Goal: Book appointment/travel/reservation

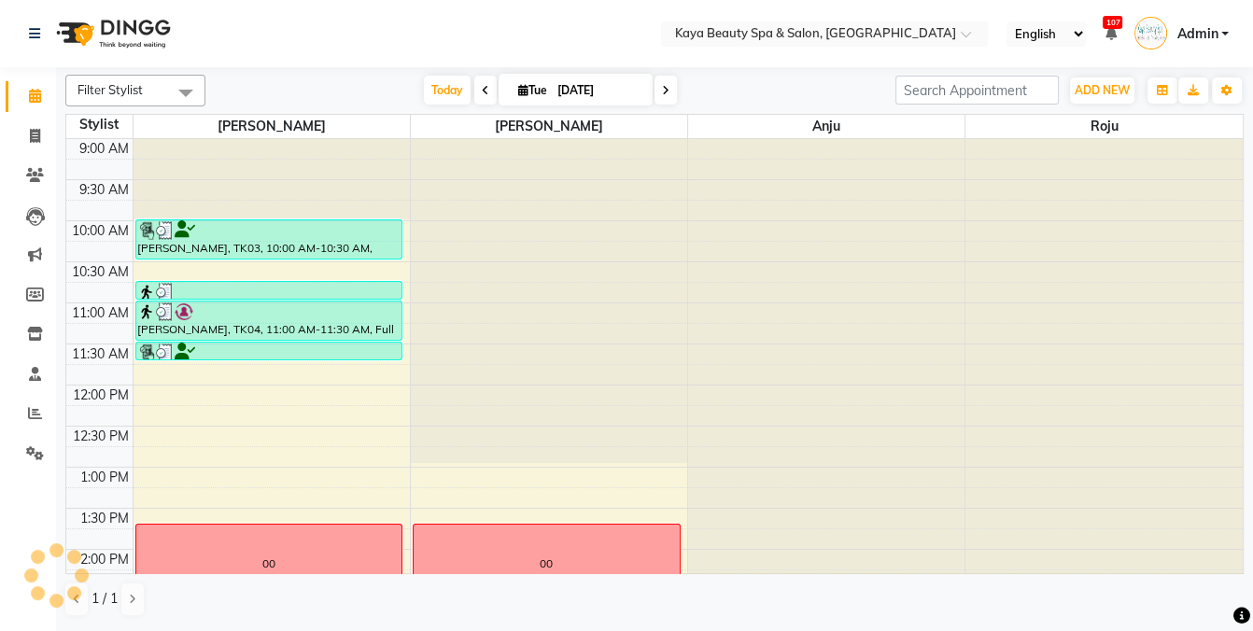
scroll to position [374, 0]
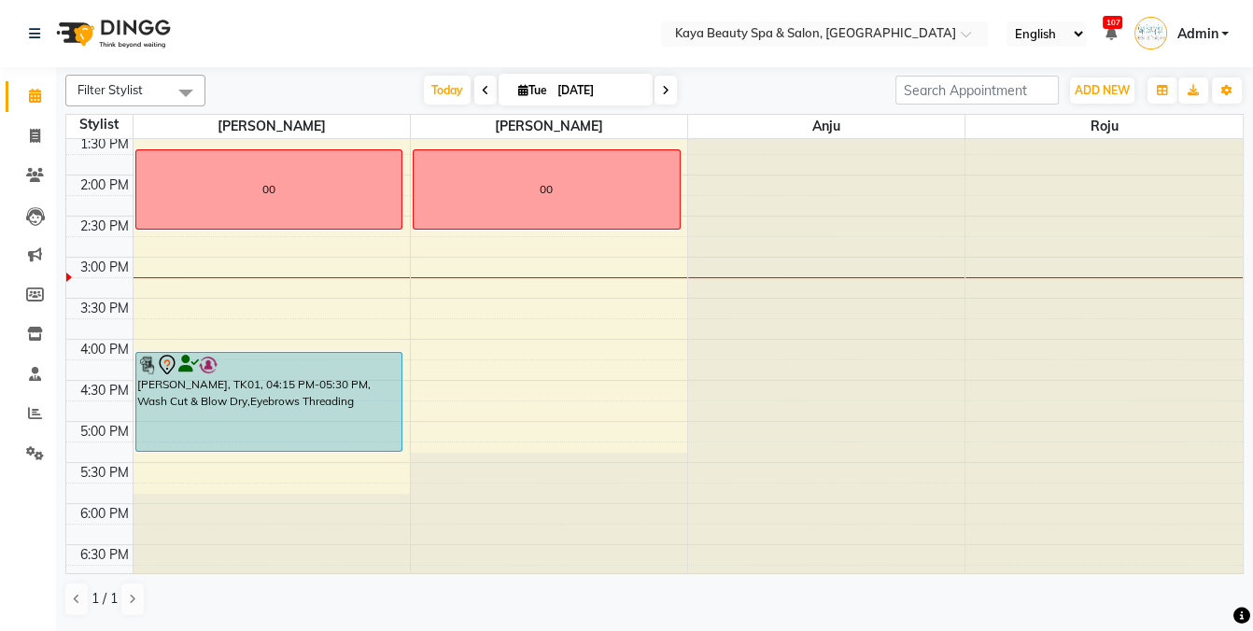
click at [205, 463] on div "9:00 AM 9:30 AM 10:00 AM 10:30 AM 11:00 AM 11:30 AM 12:00 PM 12:30 PM 1:00 PM 1…" at bounding box center [654, 175] width 1176 height 821
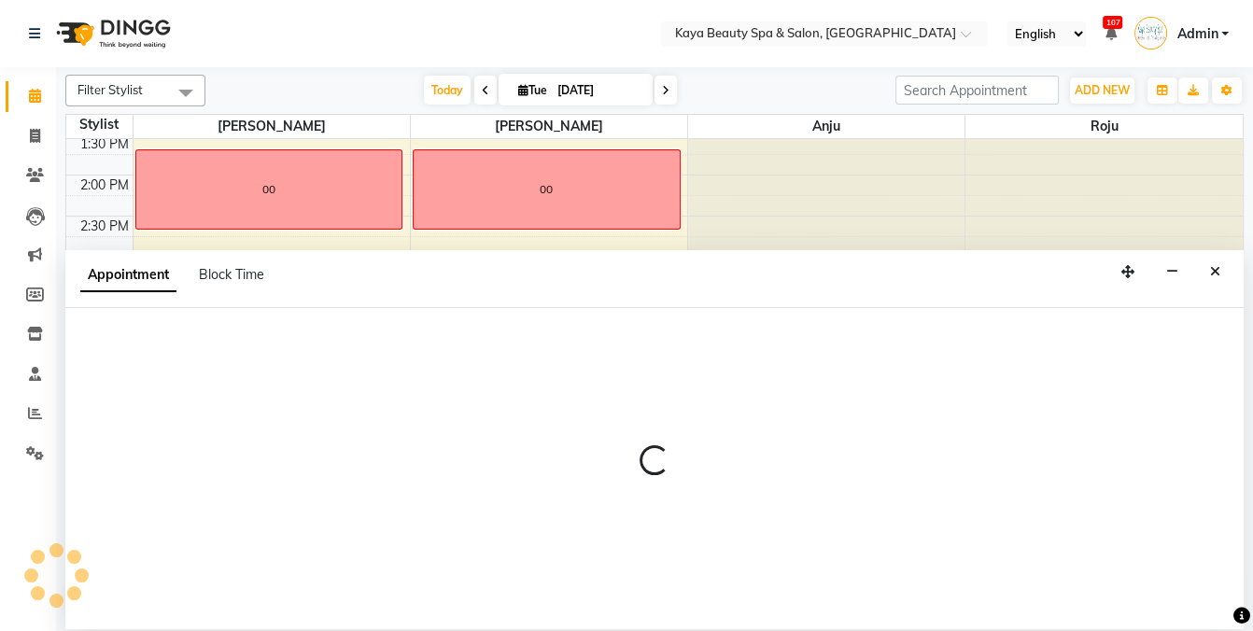
select select "19099"
select select "tentative"
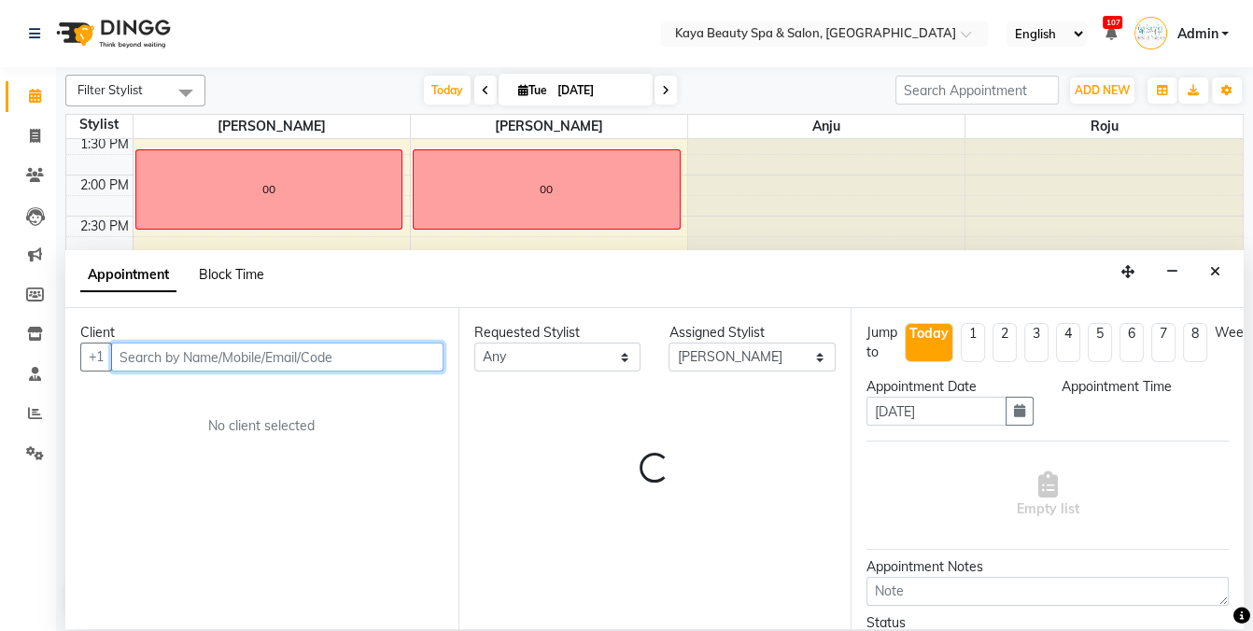
select select "1050"
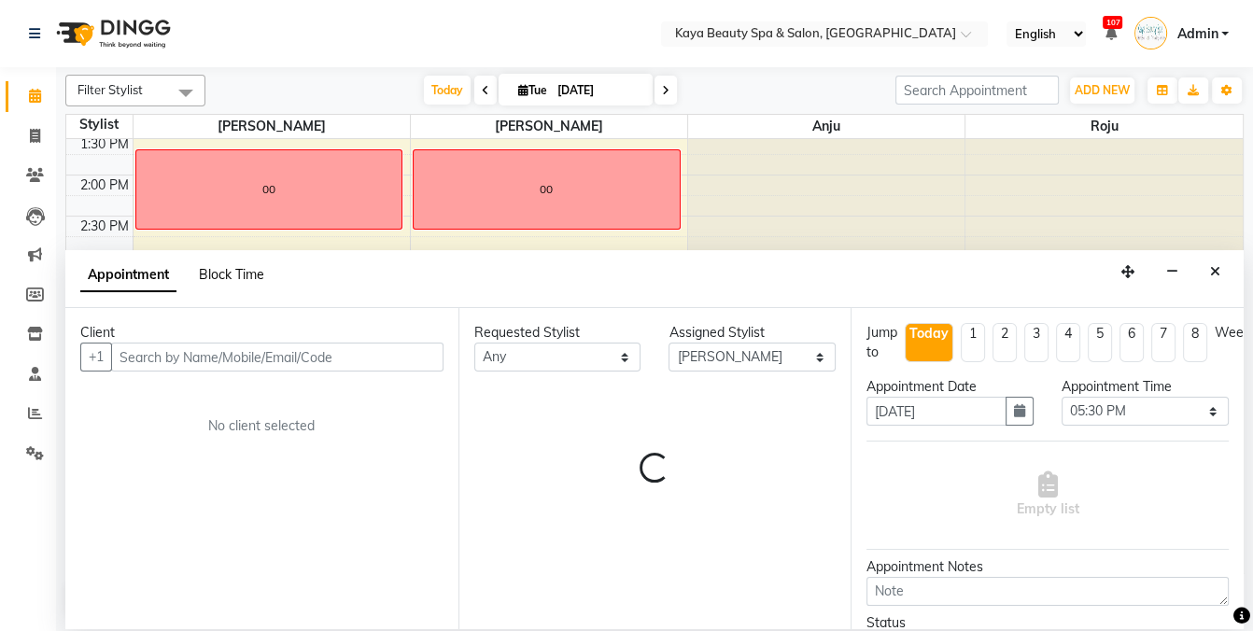
click at [248, 279] on span "Block Time" at bounding box center [231, 274] width 65 height 17
select select "19099"
select select "1050"
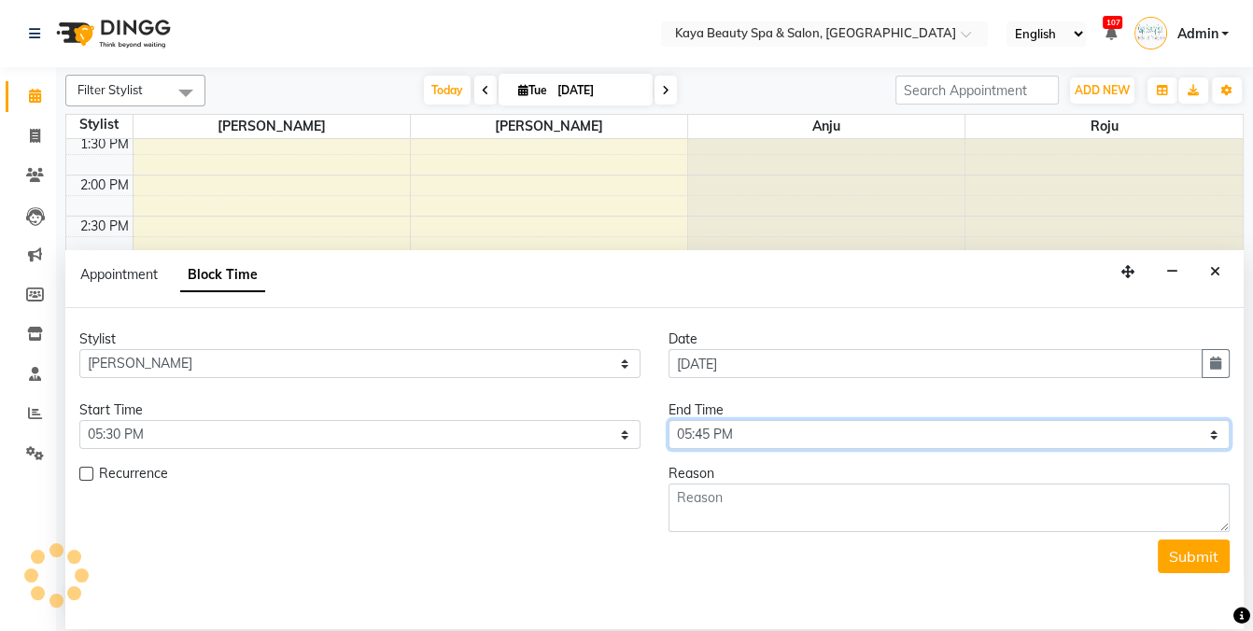
click at [781, 435] on select "Select 10:00 AM 10:05 AM 10:10 AM 10:15 AM 10:20 AM 10:25 AM 10:30 AM 10:35 AM …" at bounding box center [949, 434] width 561 height 29
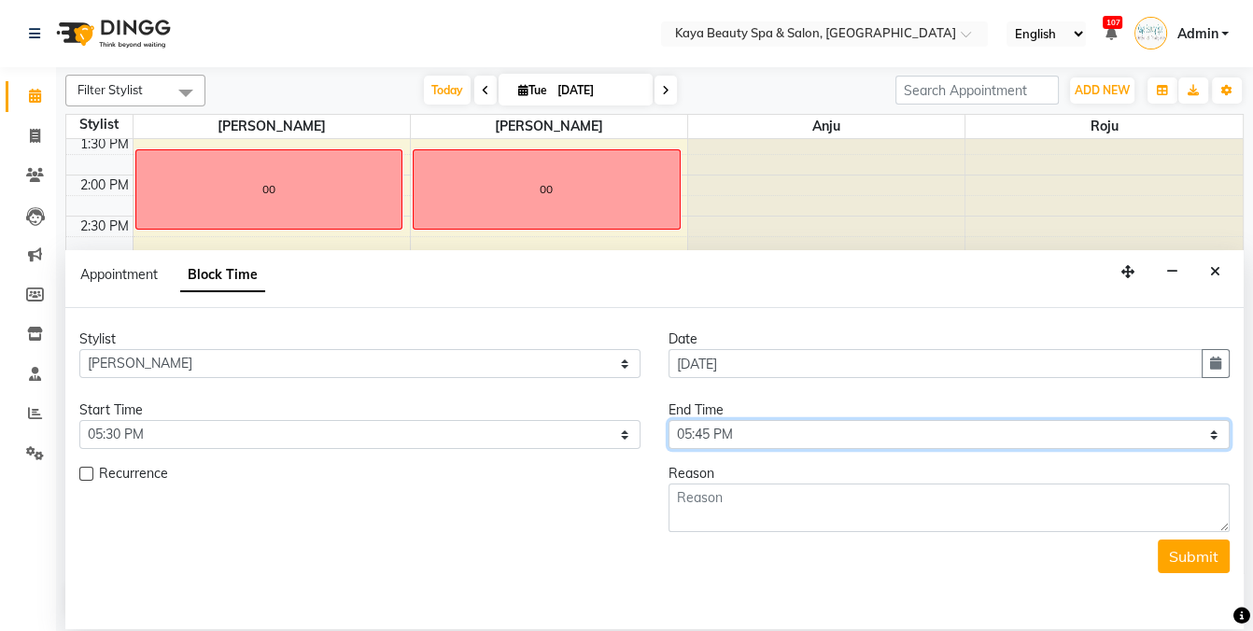
select select "1080"
click at [669, 420] on select "Select 10:00 AM 10:05 AM 10:10 AM 10:15 AM 10:20 AM 10:25 AM 10:30 AM 10:35 AM …" at bounding box center [949, 434] width 561 height 29
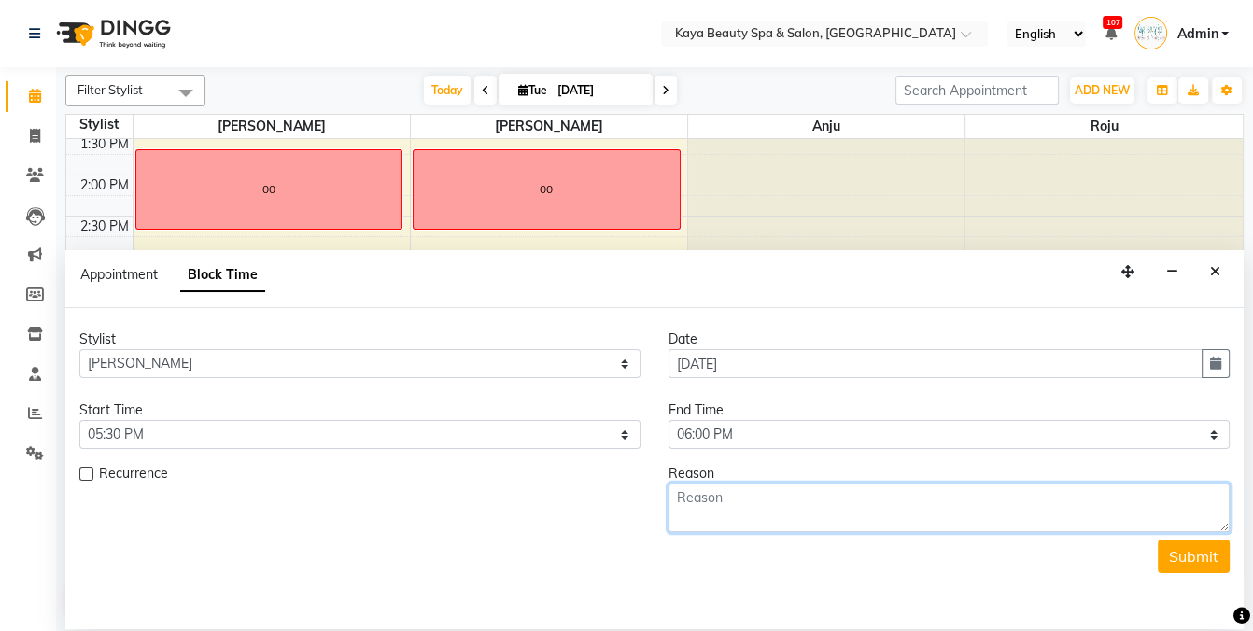
click at [710, 506] on textarea at bounding box center [949, 508] width 561 height 49
type textarea "00"
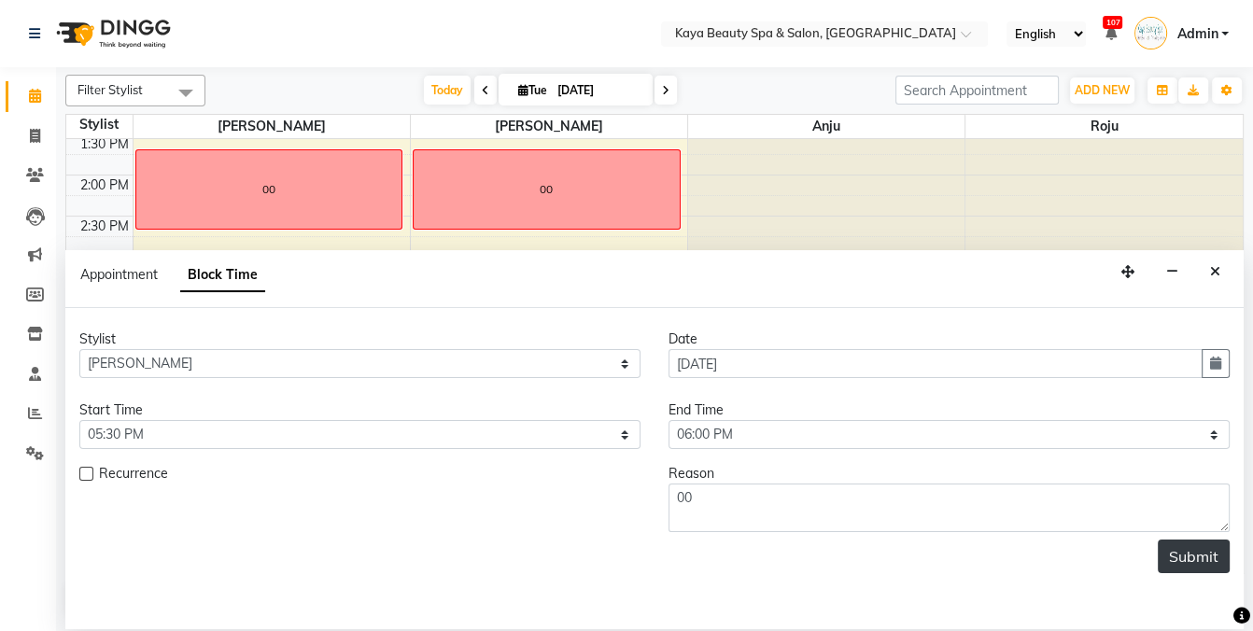
click at [1167, 563] on button "Submit" at bounding box center [1194, 557] width 72 height 34
